Goal: Transaction & Acquisition: Purchase product/service

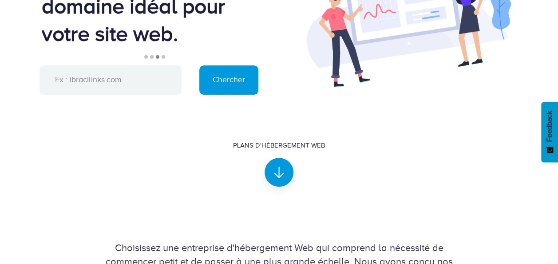
scroll to position [142, 0]
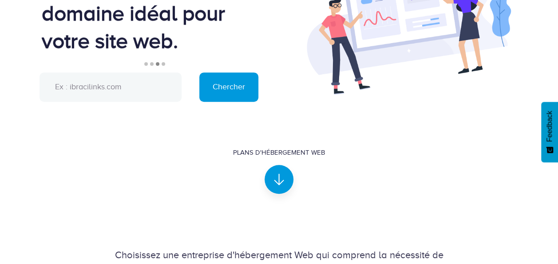
click at [125, 85] on input "text" at bounding box center [110, 86] width 142 height 29
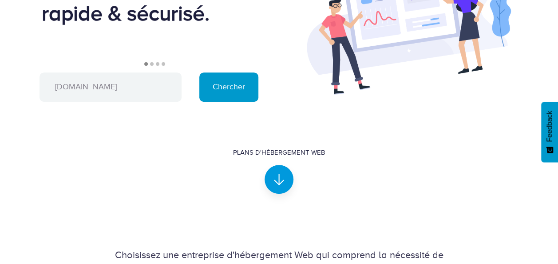
click at [237, 79] on input "Chercher" at bounding box center [228, 86] width 59 height 29
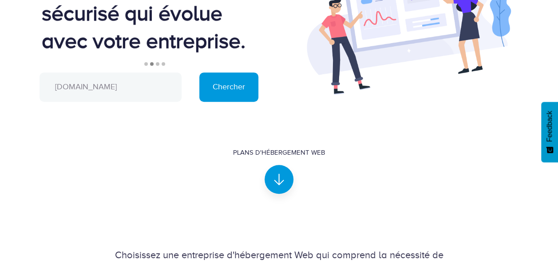
click at [144, 85] on input "residence4horizons.com" at bounding box center [110, 86] width 142 height 29
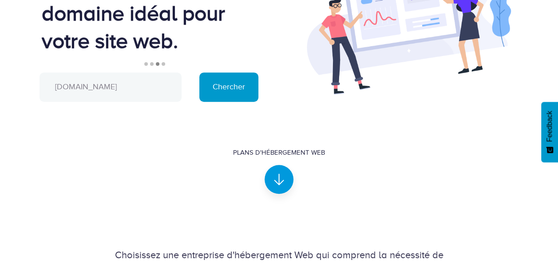
type input "dcofam.com"
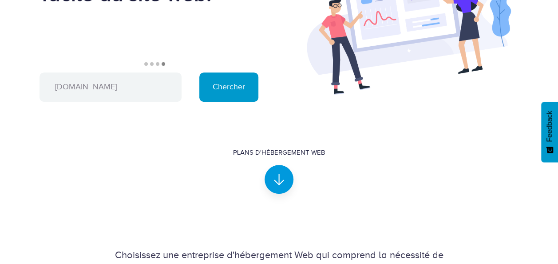
drag, startPoint x: 240, startPoint y: 86, endPoint x: 216, endPoint y: 91, distance: 24.0
click at [216, 91] on input "Chercher" at bounding box center [228, 86] width 59 height 29
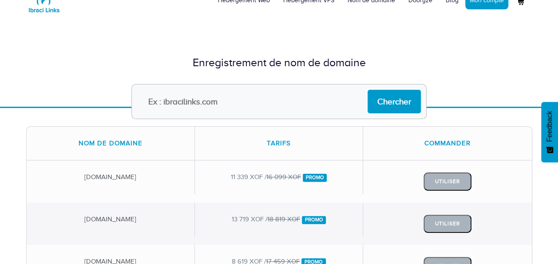
scroll to position [30, 0]
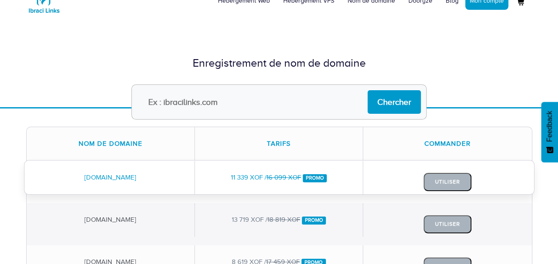
click at [240, 177] on div "11 339 XOF / 16 099 XOF Promo" at bounding box center [279, 177] width 168 height 33
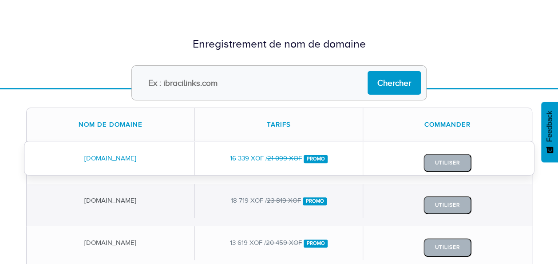
scroll to position [50, 0]
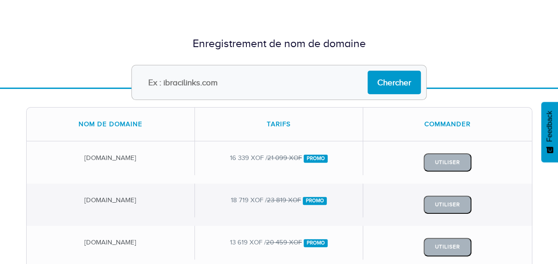
click at [224, 80] on input "text" at bounding box center [278, 82] width 295 height 35
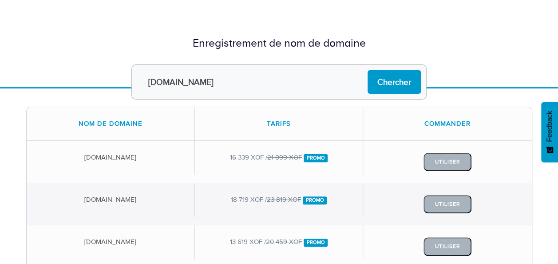
scroll to position [52, 0]
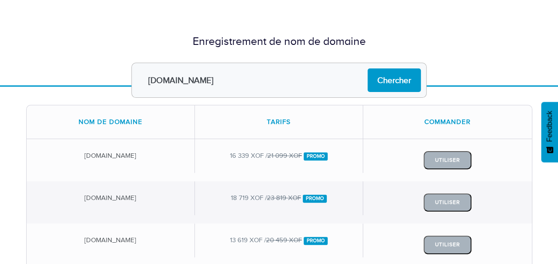
type input "dcofam.com"
click at [24, 47] on div "Enregistrement de nom de domaine" at bounding box center [279, 41] width 519 height 43
